Goal: Find specific page/section: Find specific page/section

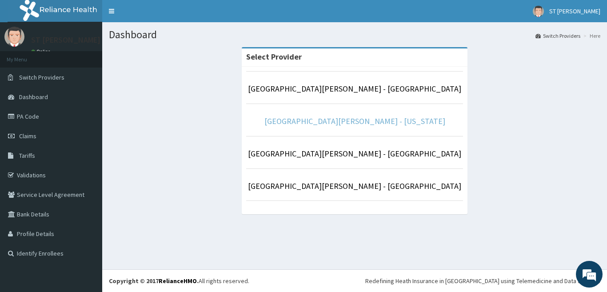
click at [347, 120] on link "[GEOGRAPHIC_DATA][PERSON_NAME] - [US_STATE]" at bounding box center [355, 121] width 181 height 10
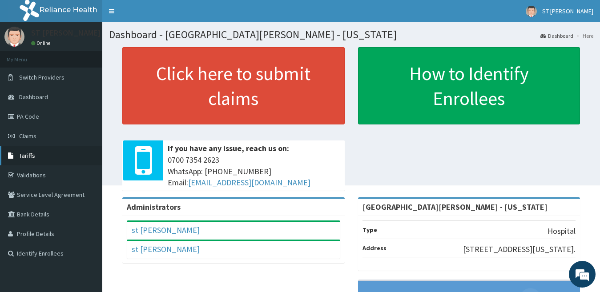
click at [25, 156] on span "Tariffs" at bounding box center [27, 156] width 16 height 8
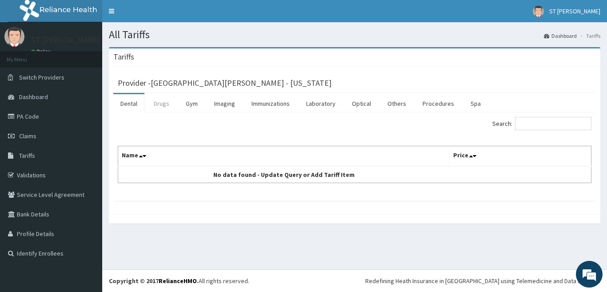
click at [164, 104] on link "Drugs" at bounding box center [162, 103] width 30 height 19
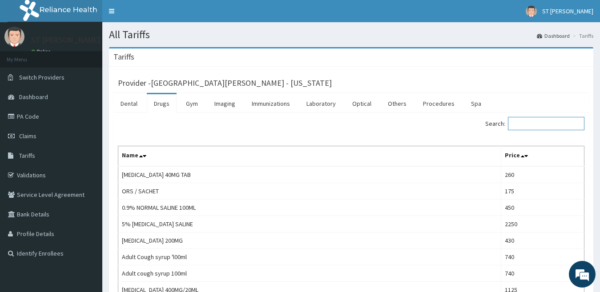
click at [555, 125] on input "Search:" at bounding box center [546, 123] width 76 height 13
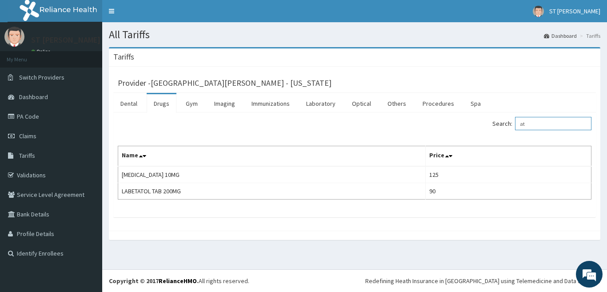
type input "a"
